Goal: Task Accomplishment & Management: Use online tool/utility

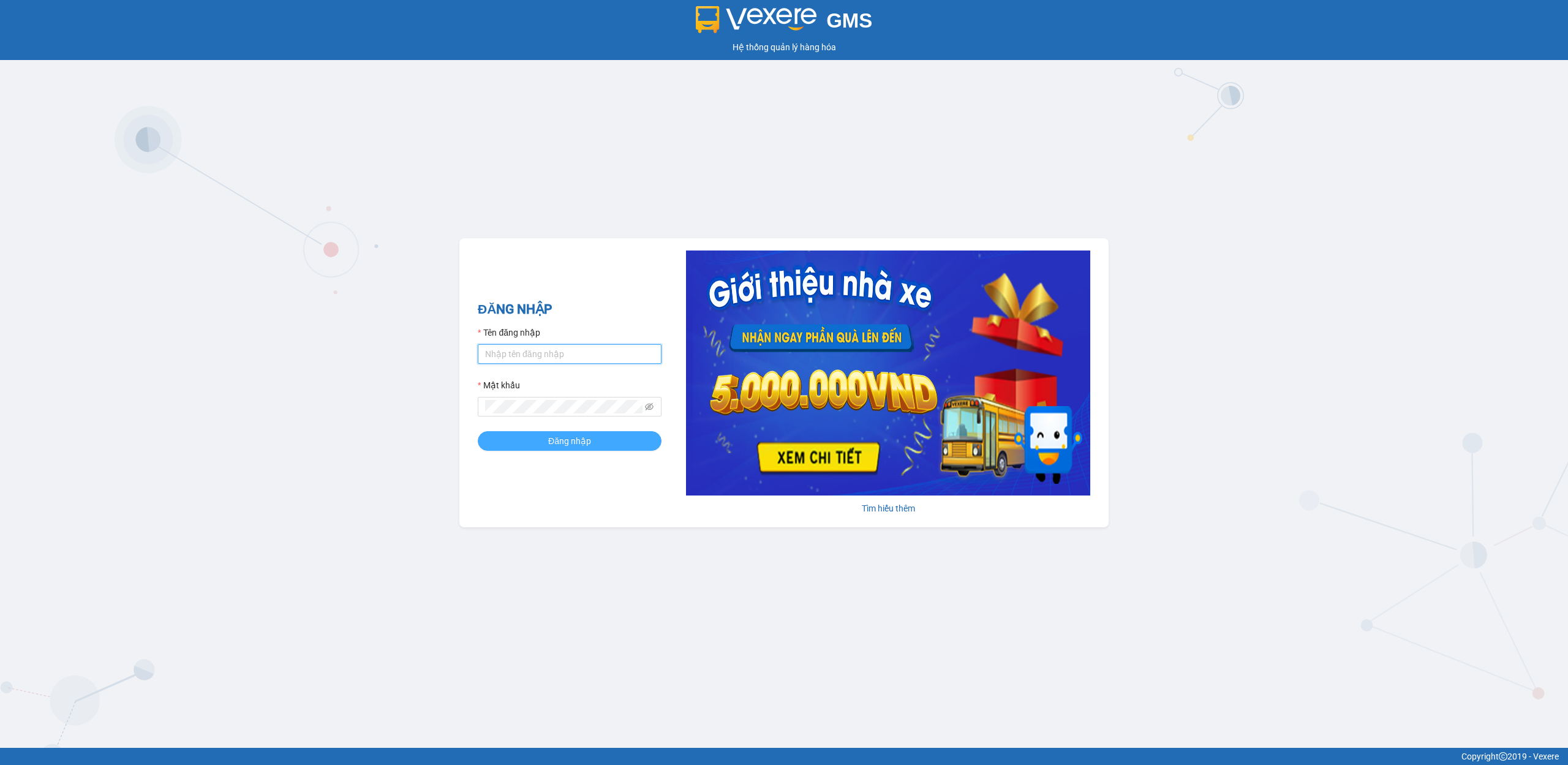
type input "duc.tpd"
click at [553, 442] on span "Đăng nhập" at bounding box center [569, 441] width 43 height 14
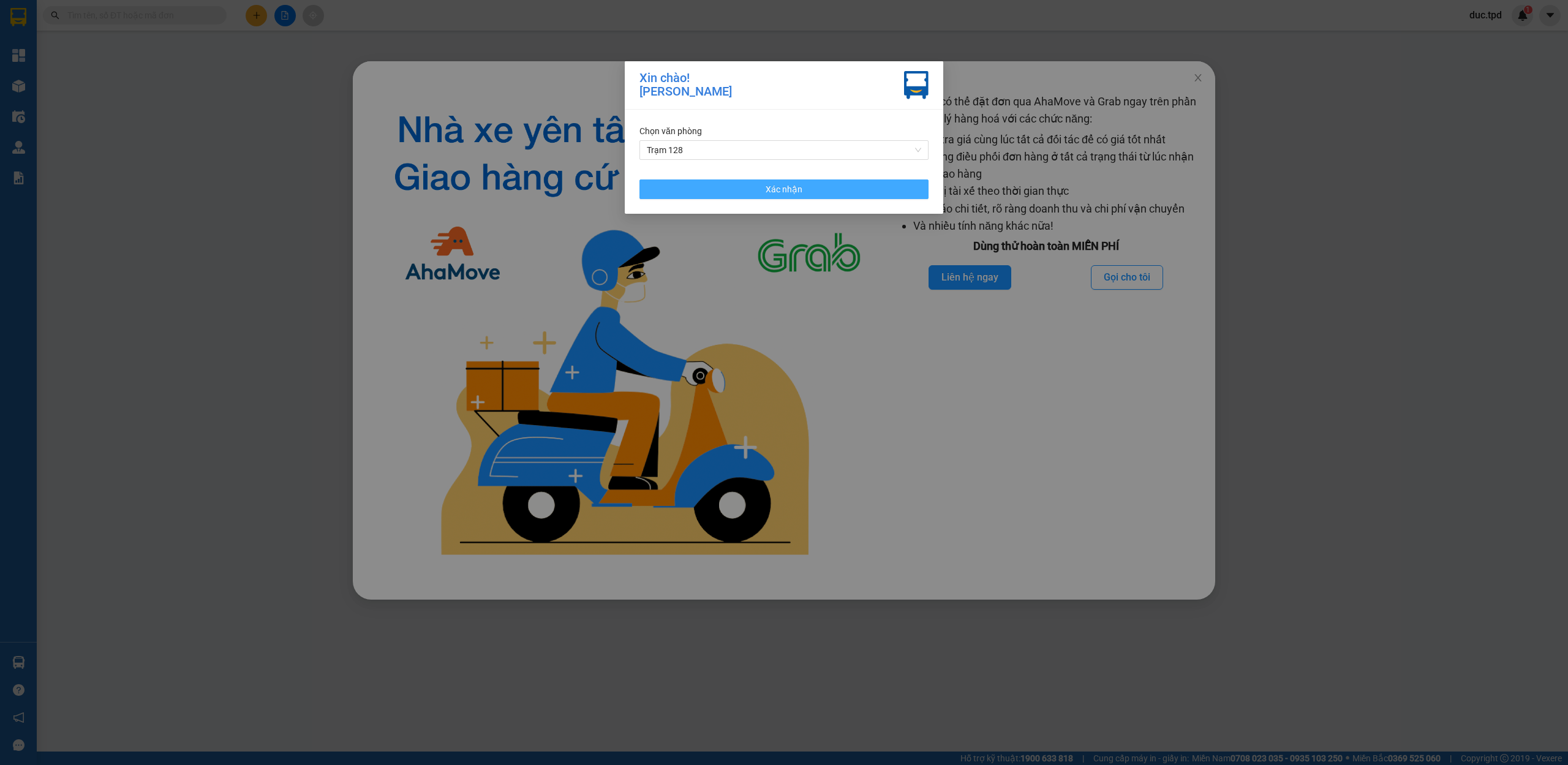
click at [804, 197] on button "Xác nhận" at bounding box center [784, 189] width 289 height 20
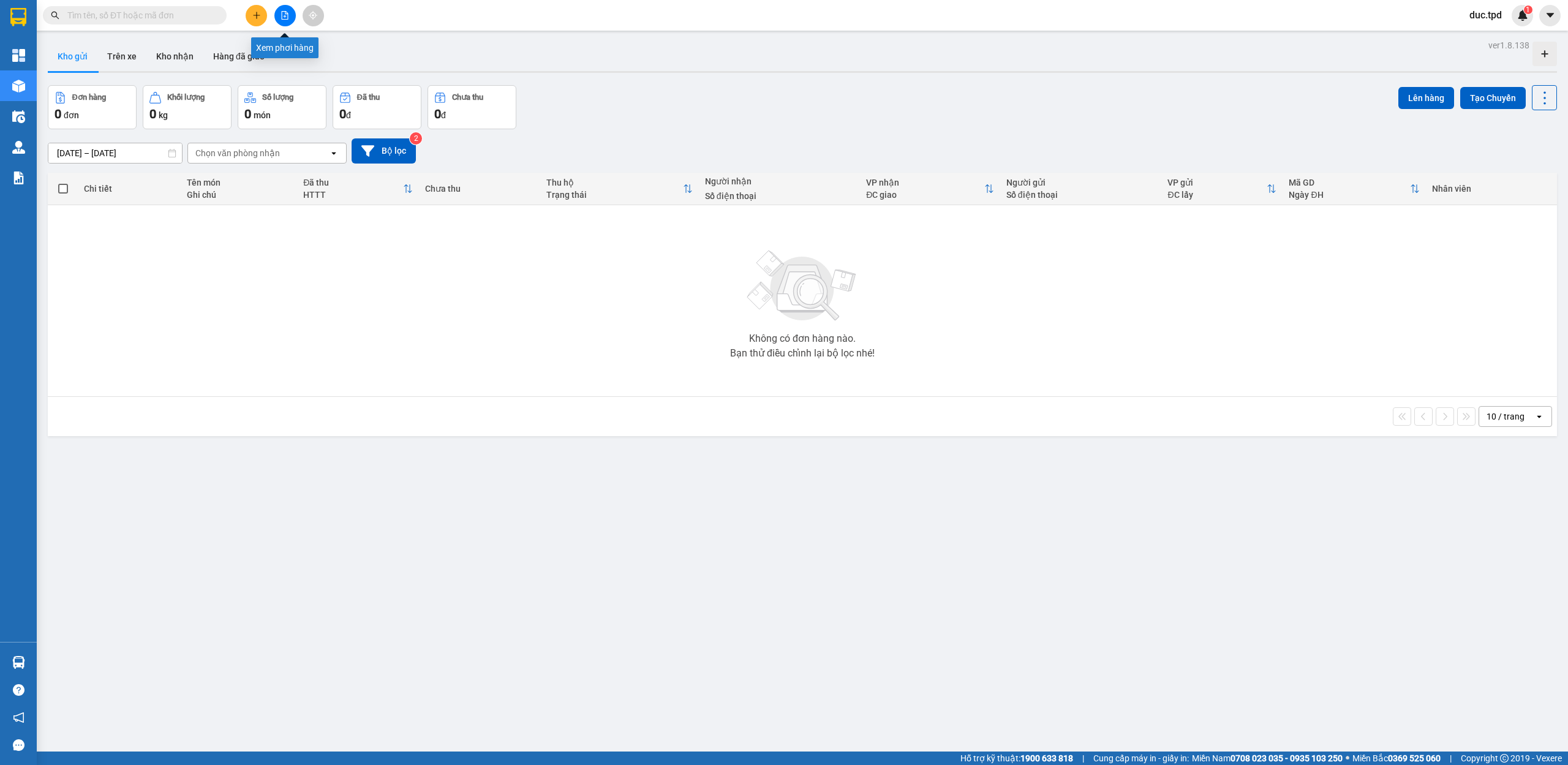
click at [290, 19] on button at bounding box center [285, 16] width 22 height 22
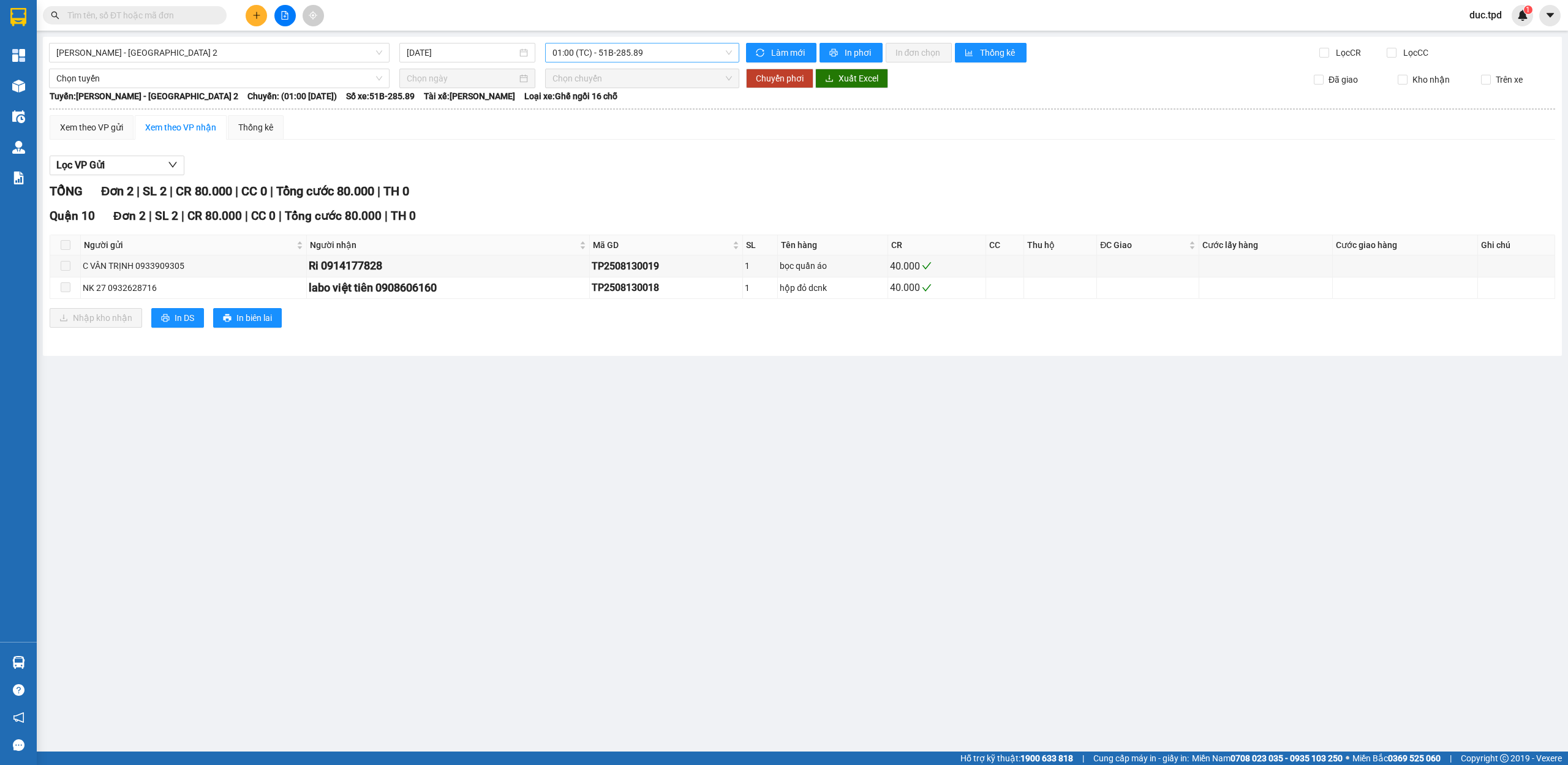
click at [574, 51] on span "01:00 (TC) - 51B-285.89" at bounding box center [643, 53] width 180 height 19
click at [592, 112] on div "03:00 (TC) - 60H-156.26" at bounding box center [600, 117] width 96 height 14
